Goal: Find specific page/section: Find specific page/section

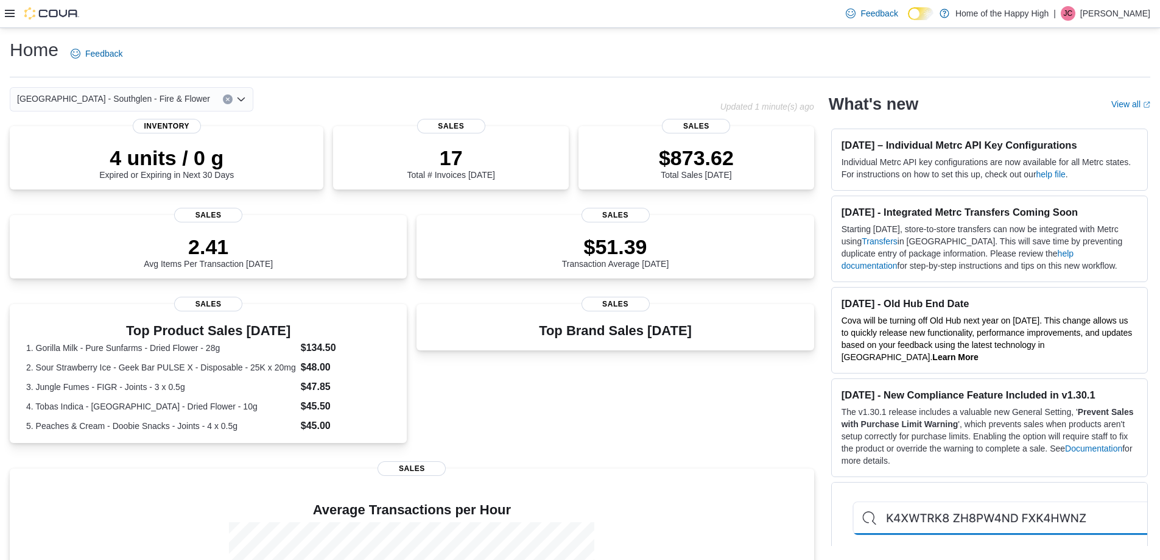
click at [166, 101] on div "[GEOGRAPHIC_DATA] - Southglen - Fire & Flower" at bounding box center [132, 99] width 244 height 24
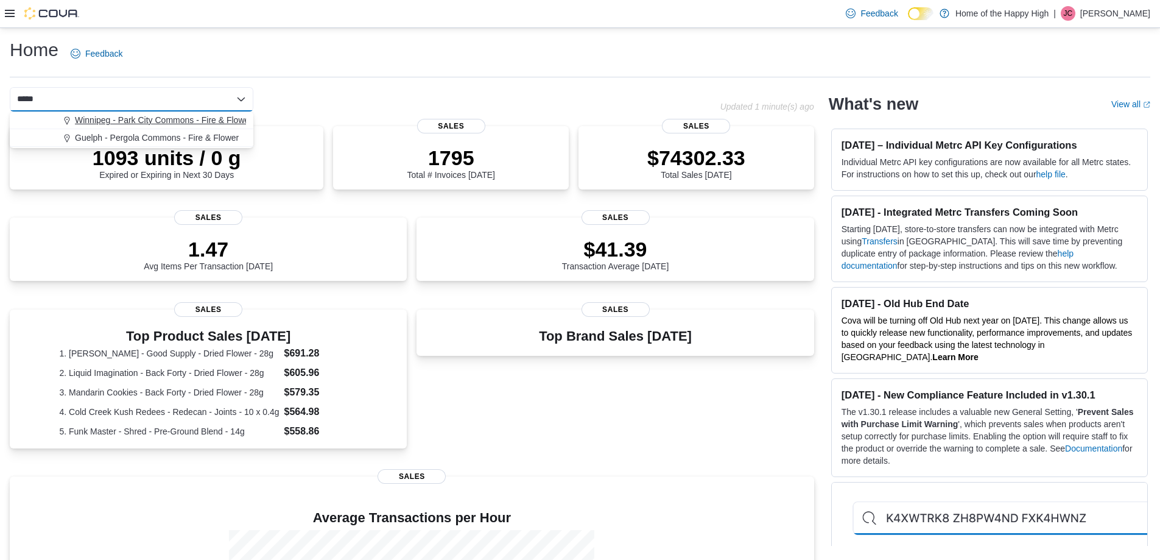
type input "*****"
click at [141, 124] on span "Winnipeg - Park City Commons - Fire & Flower" at bounding box center [163, 120] width 177 height 12
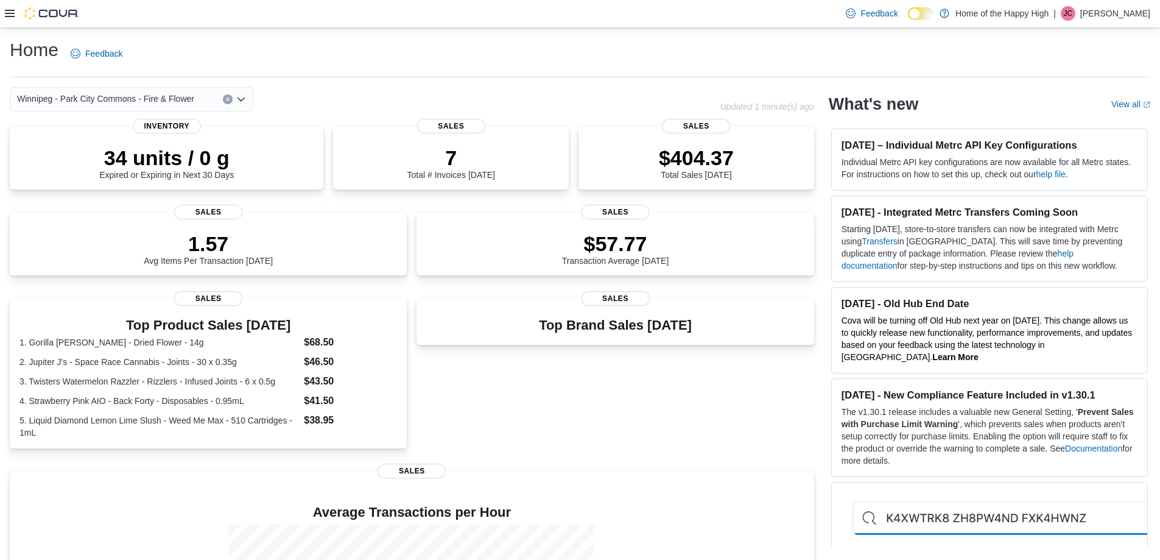
click at [9, 18] on icon at bounding box center [10, 14] width 10 height 10
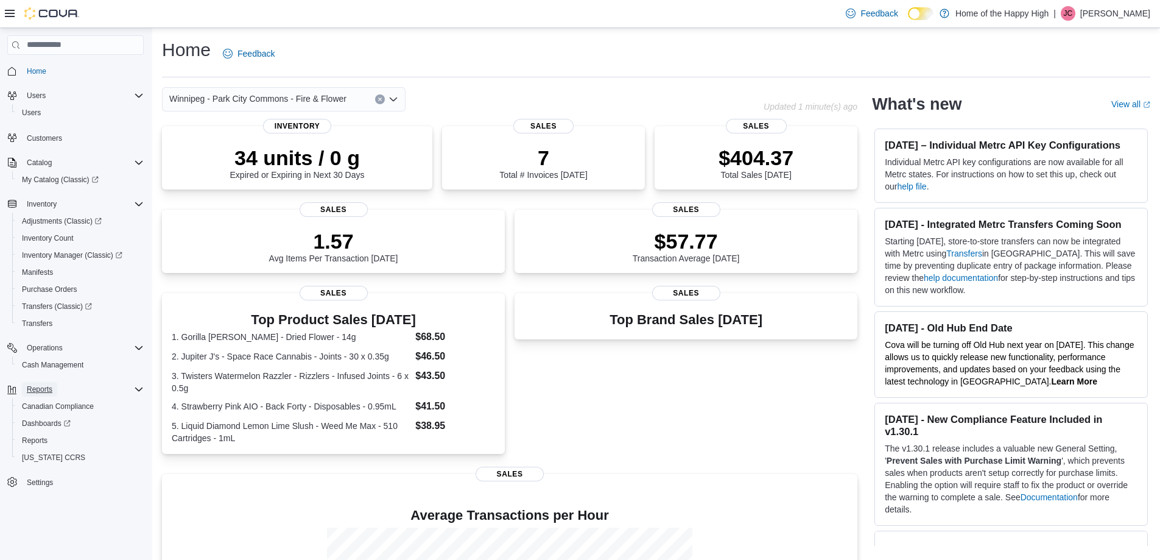
click at [44, 388] on span "Reports" at bounding box center [40, 389] width 26 height 10
click at [57, 416] on span "Dashboards" at bounding box center [46, 423] width 49 height 15
